Goal: Check status: Check status

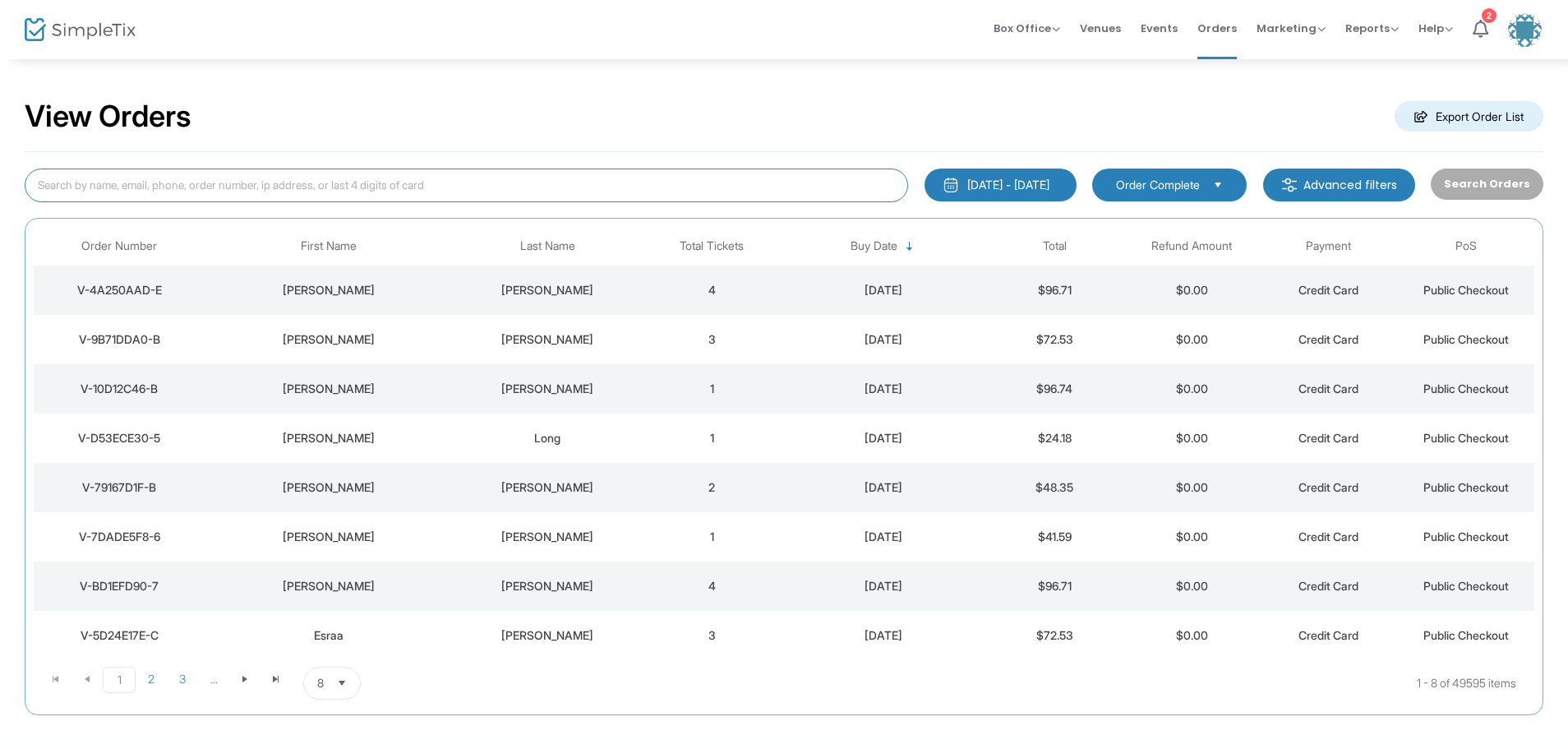
click at [58, 182] on input at bounding box center [466, 185] width 883 height 34
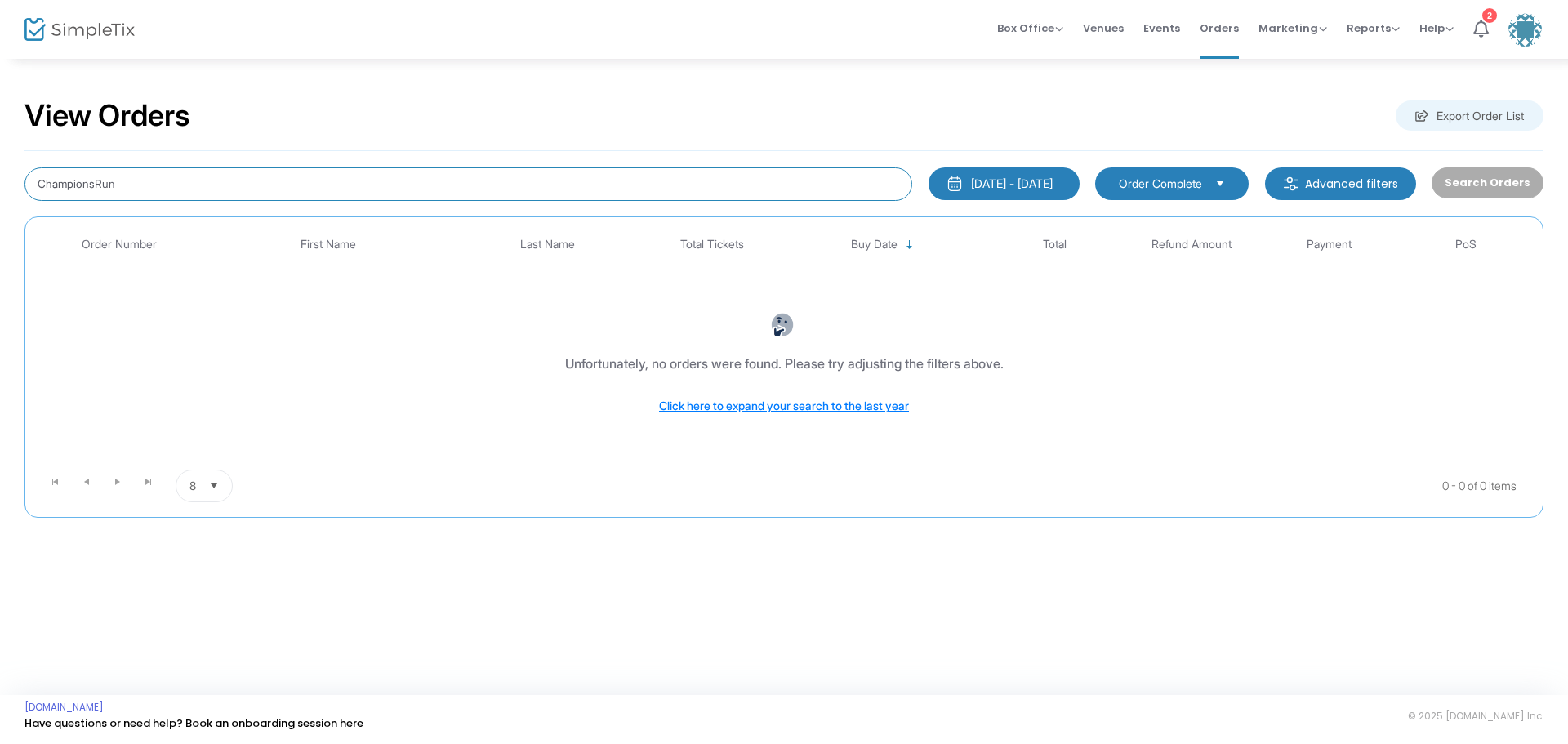
click at [98, 186] on input "ChampionsRun" at bounding box center [468, 184] width 887 height 33
click at [124, 179] on input "Champions Run" at bounding box center [468, 184] width 887 height 33
type input "Champions Run"
click at [1153, 25] on span "Events" at bounding box center [1162, 27] width 37 height 41
